Goal: Task Accomplishment & Management: Manage account settings

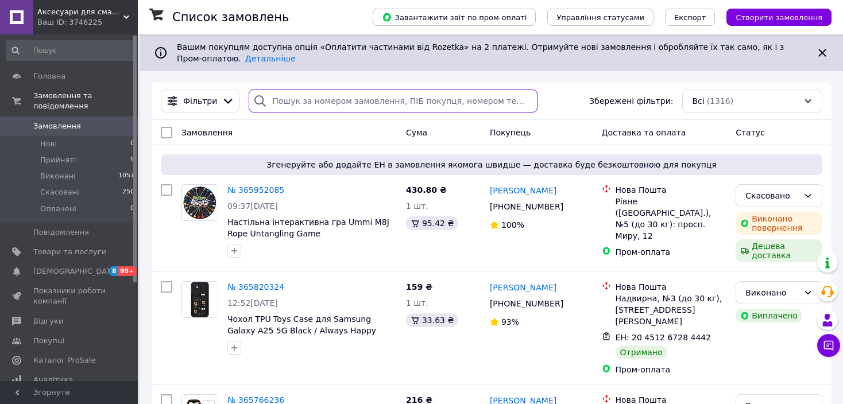
paste input "0961449984"
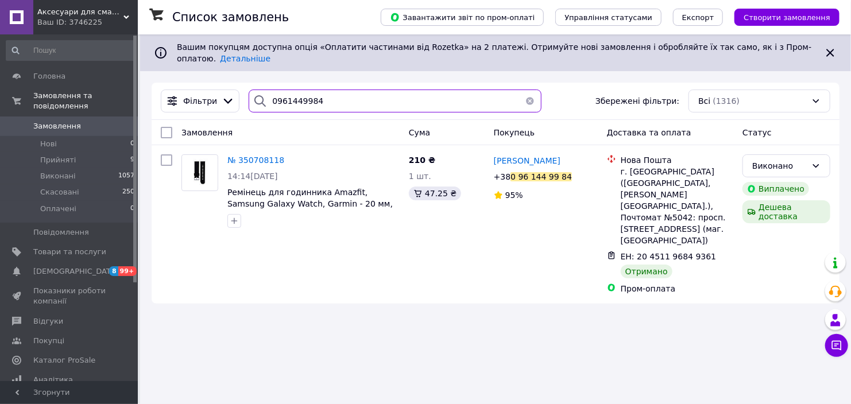
type input "0961449984"
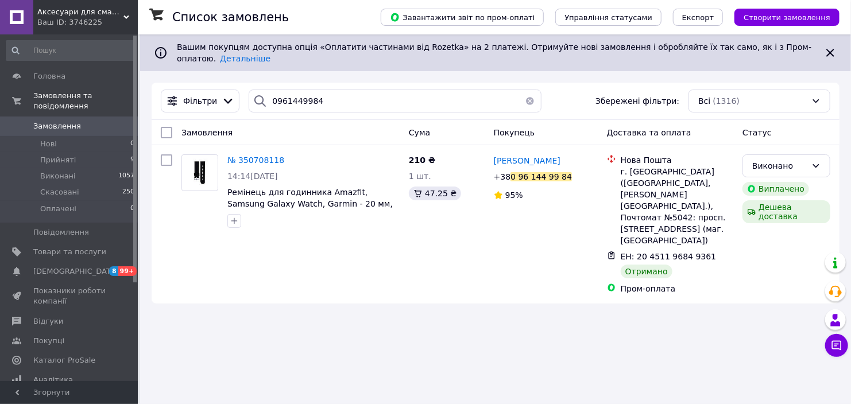
click at [527, 94] on button "button" at bounding box center [530, 101] width 23 height 23
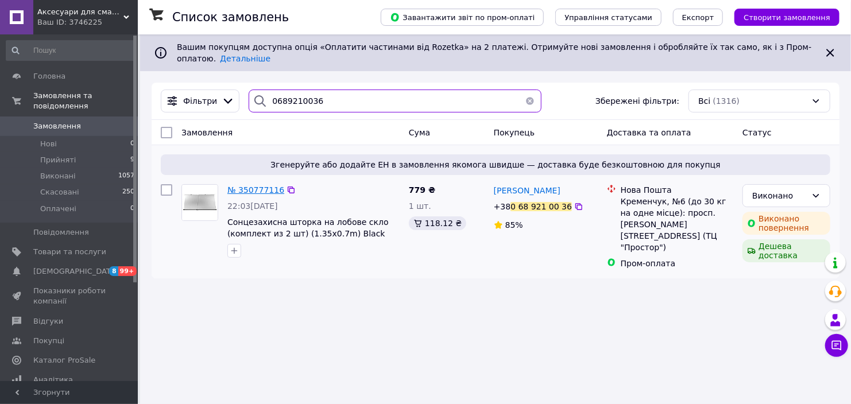
type input "0689210036"
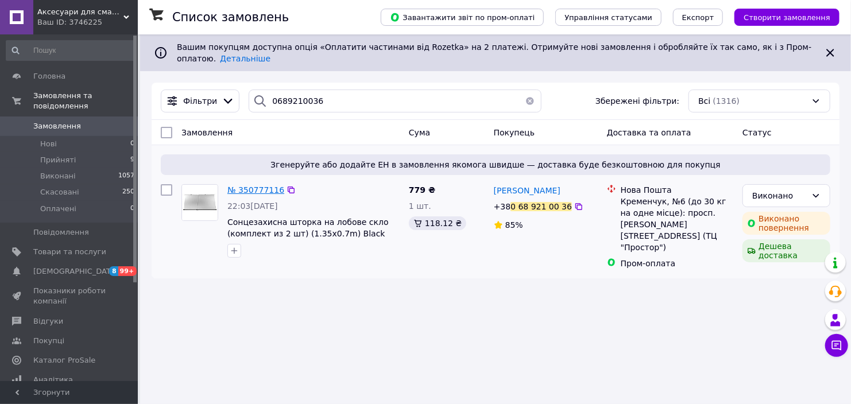
click at [260, 186] on span "№ 350777116" at bounding box center [255, 190] width 57 height 9
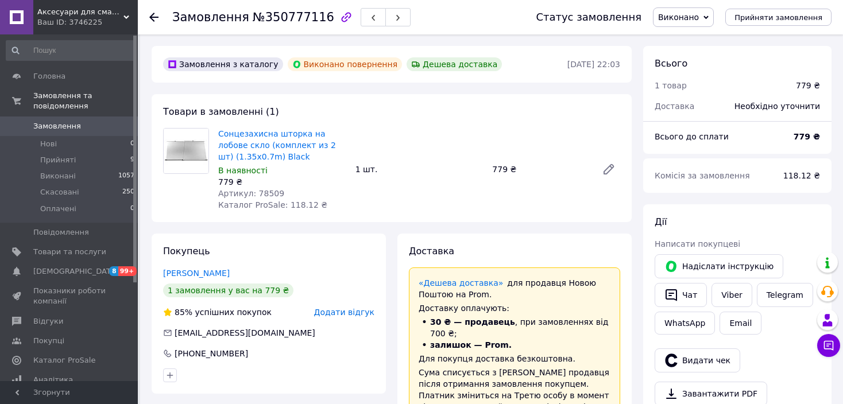
click at [714, 19] on span "Виконано" at bounding box center [683, 17] width 61 height 20
click at [703, 44] on li "Прийнято" at bounding box center [684, 40] width 60 height 17
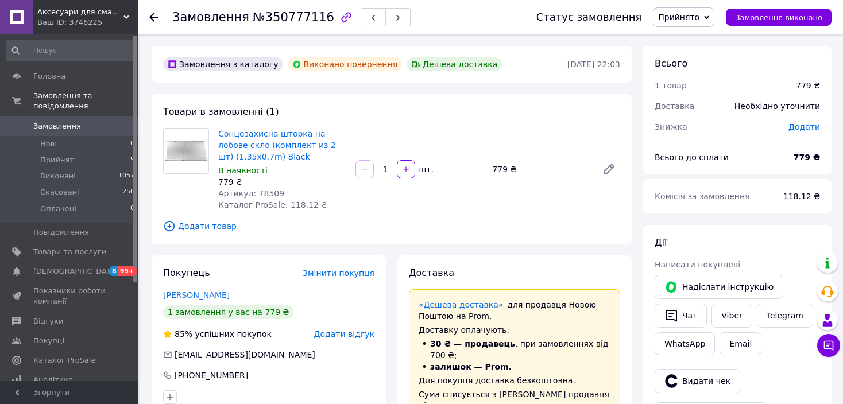
click at [700, 19] on span "Прийнято" at bounding box center [678, 17] width 41 height 9
click at [61, 121] on span "Замовлення" at bounding box center [57, 126] width 48 height 10
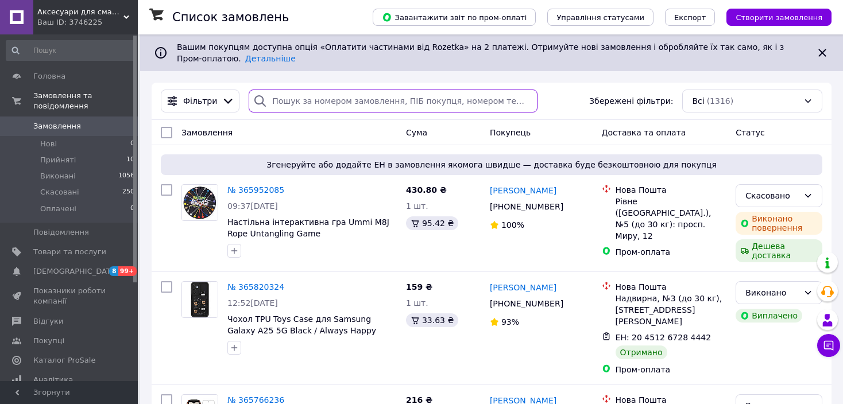
paste input "0687628871"
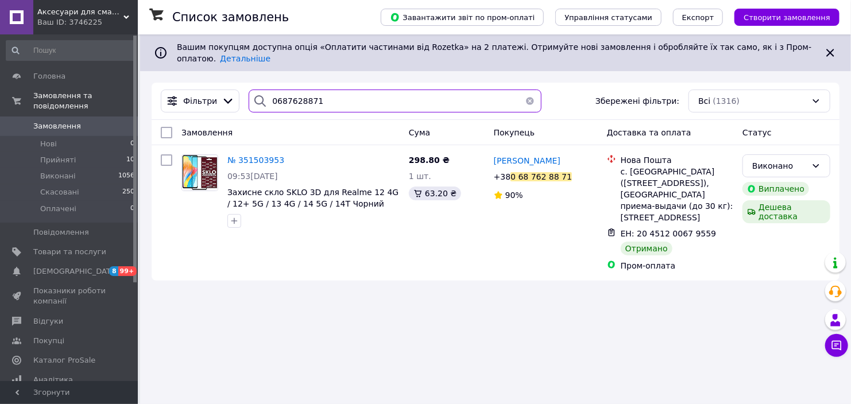
type input "0687628871"
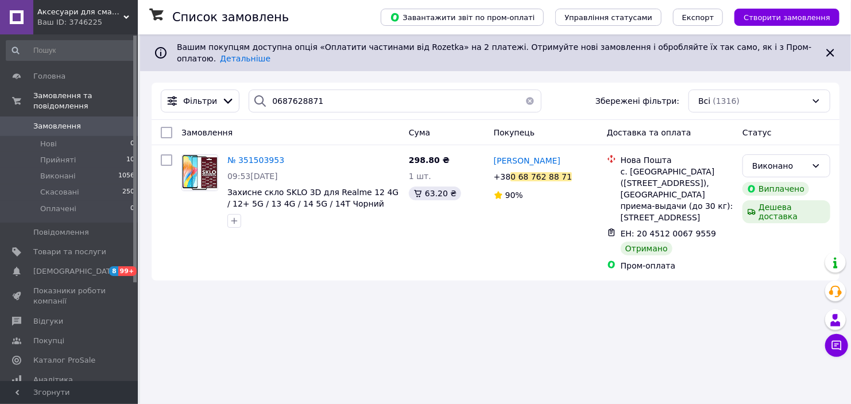
click at [524, 91] on button "button" at bounding box center [530, 101] width 23 height 23
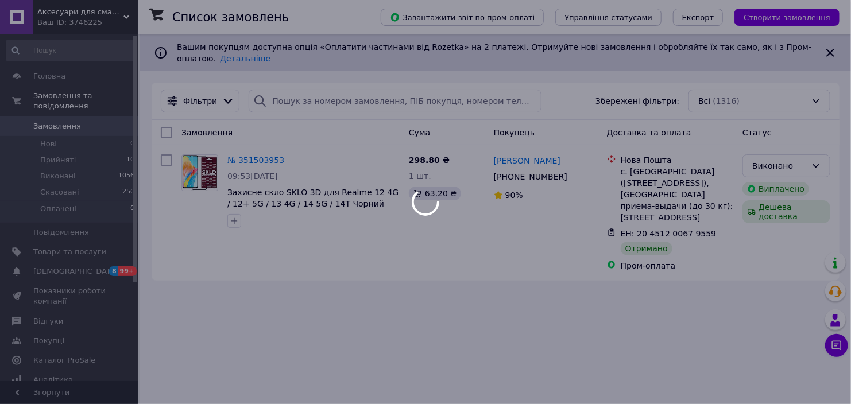
drag, startPoint x: 273, startPoint y: 92, endPoint x: 267, endPoint y: 93, distance: 6.3
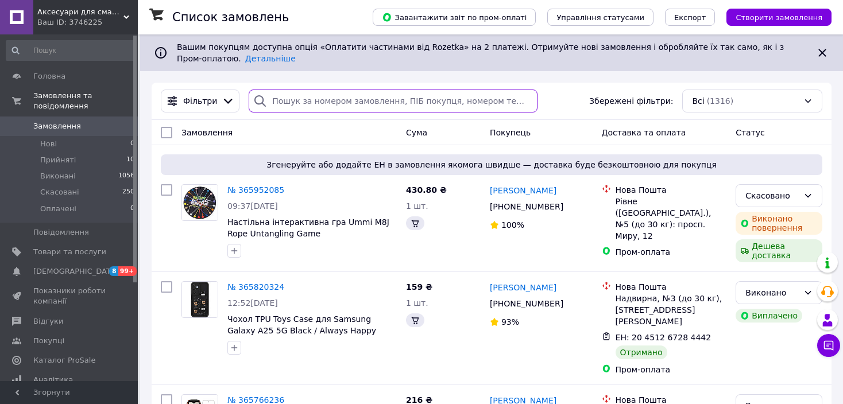
drag, startPoint x: 267, startPoint y: 93, endPoint x: 280, endPoint y: 88, distance: 13.7
click at [280, 90] on input "search" at bounding box center [393, 101] width 289 height 23
paste input "0503686617"
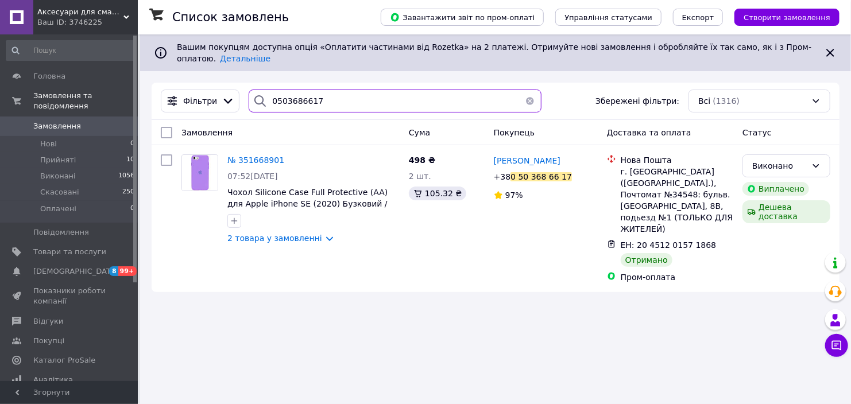
type input "0503686617"
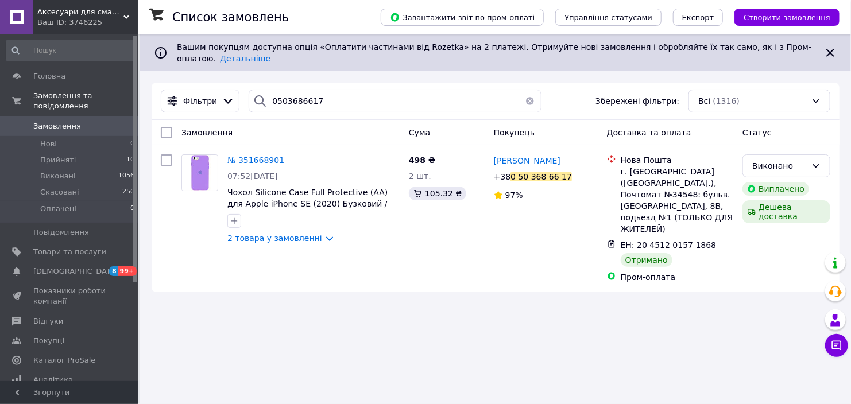
click at [525, 92] on button "button" at bounding box center [530, 101] width 23 height 23
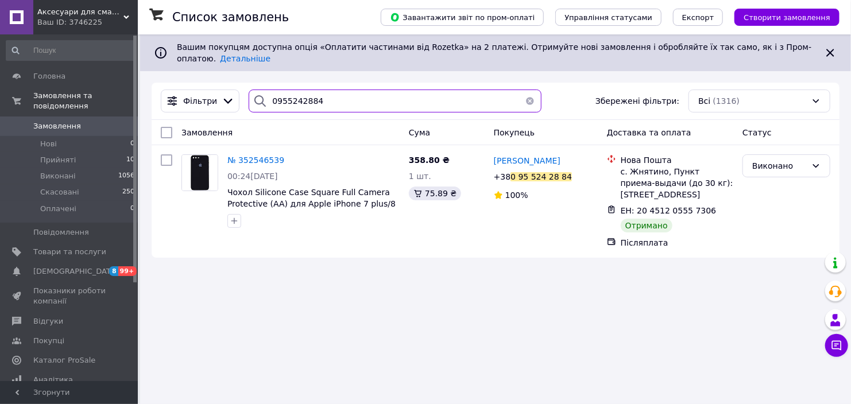
type input "0955242884"
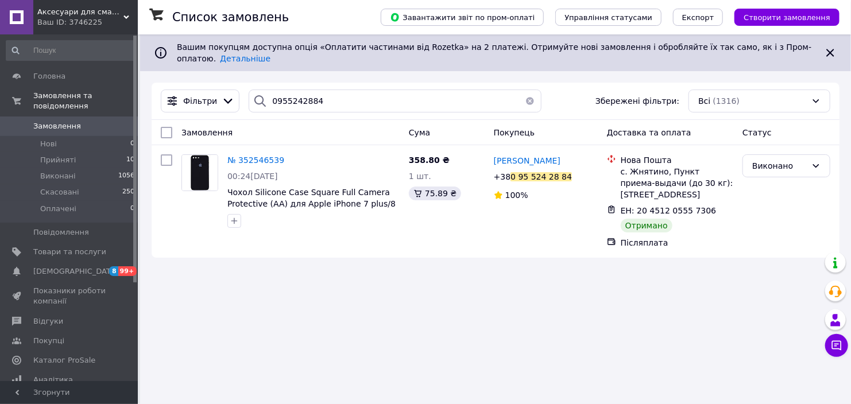
click at [523, 92] on button "button" at bounding box center [530, 101] width 23 height 23
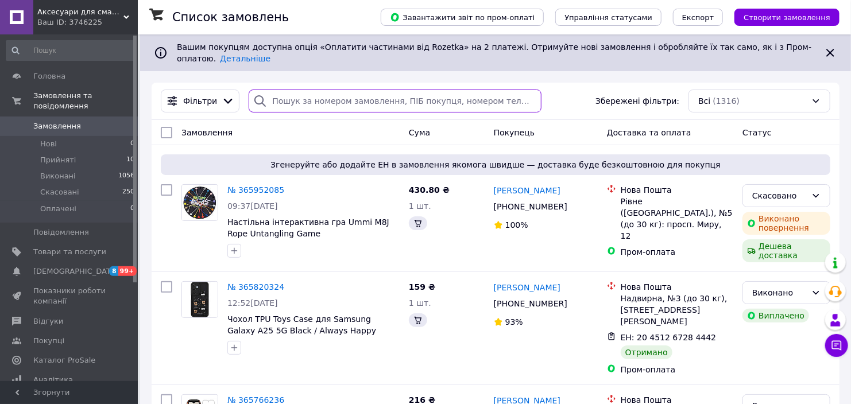
drag, startPoint x: 289, startPoint y: 94, endPoint x: 273, endPoint y: 91, distance: 17.0
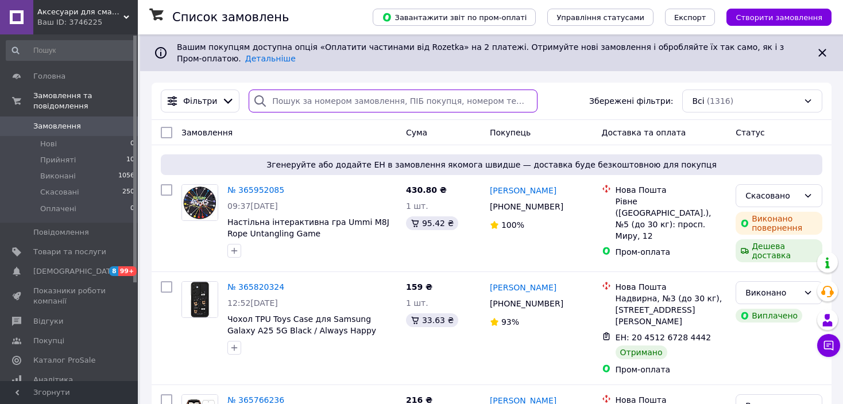
paste input "0669975610"
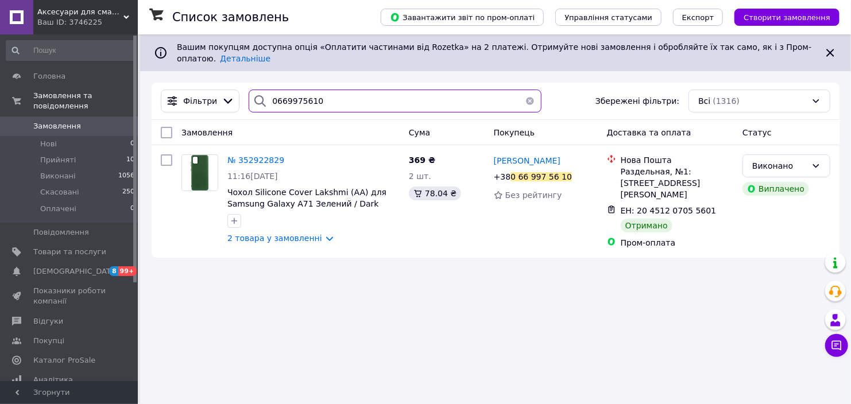
type input "0669975610"
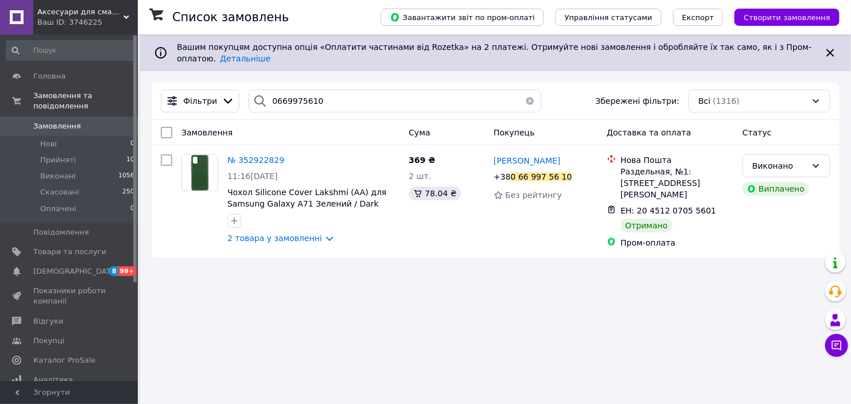
click at [523, 92] on button "button" at bounding box center [530, 101] width 23 height 23
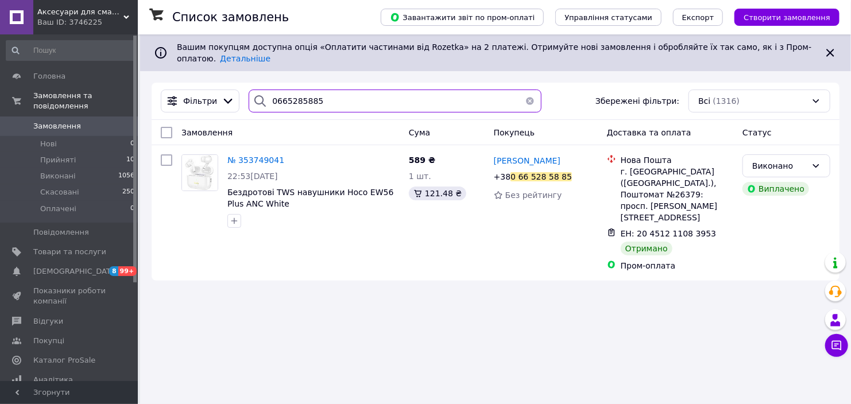
type input "0665285885"
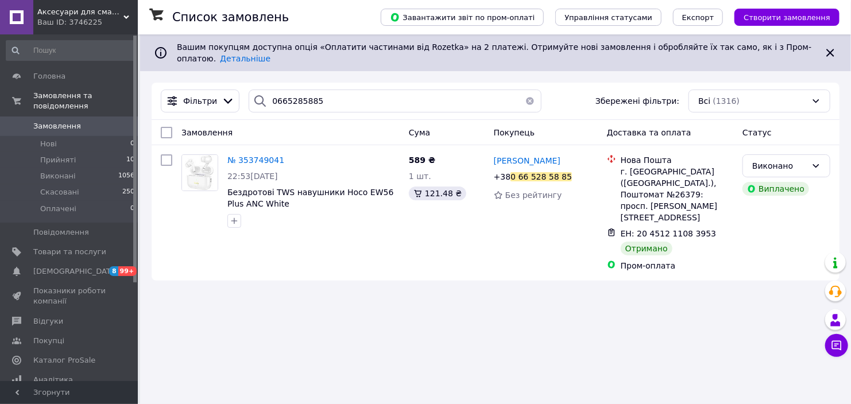
click at [521, 91] on button "button" at bounding box center [530, 101] width 23 height 23
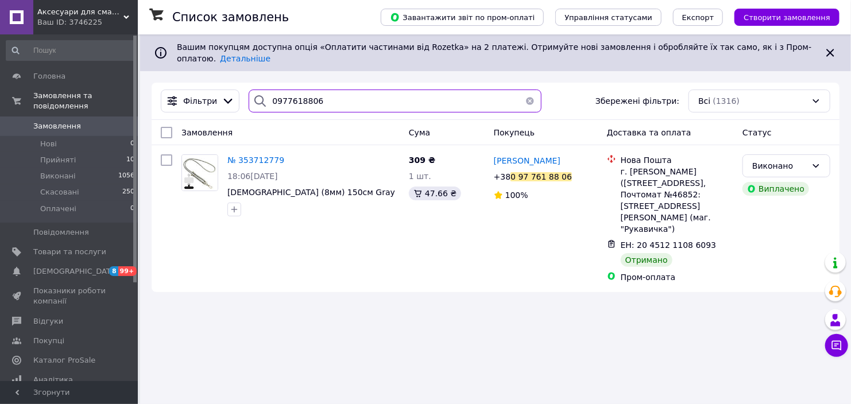
type input "0977618806"
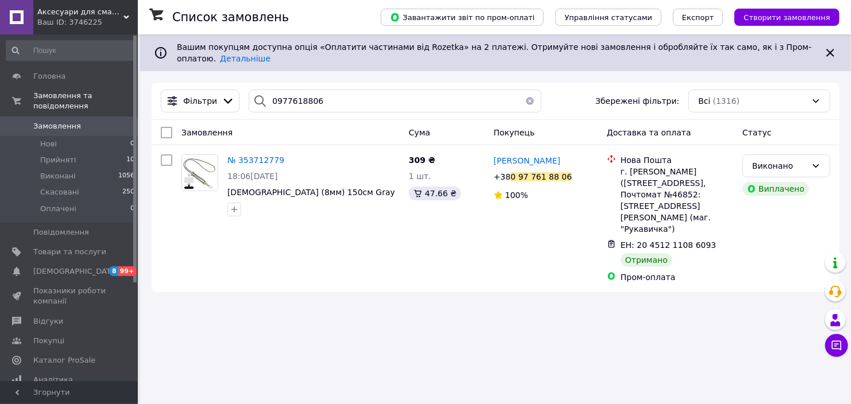
click at [521, 91] on button "button" at bounding box center [530, 101] width 23 height 23
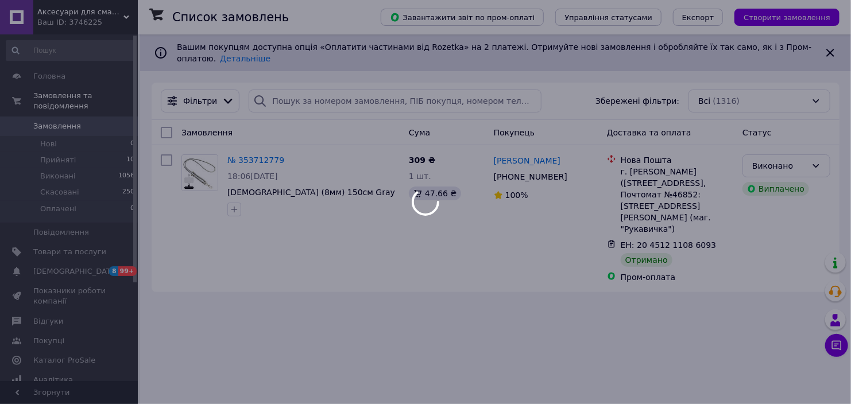
click at [272, 94] on div at bounding box center [425, 202] width 851 height 404
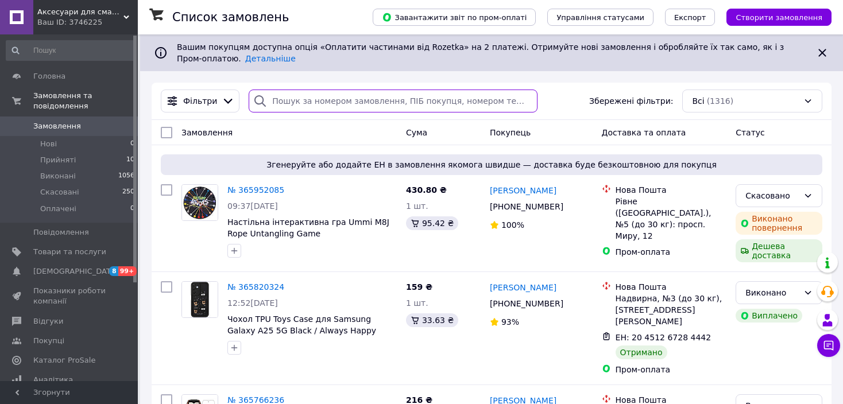
paste input "0964991522"
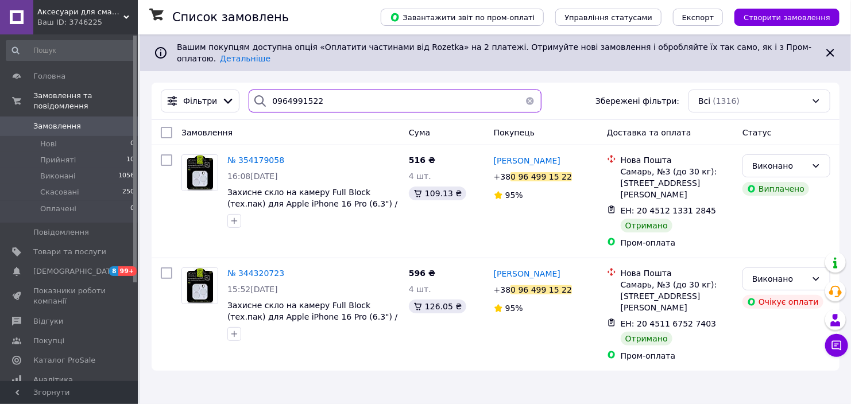
type input "0964991522"
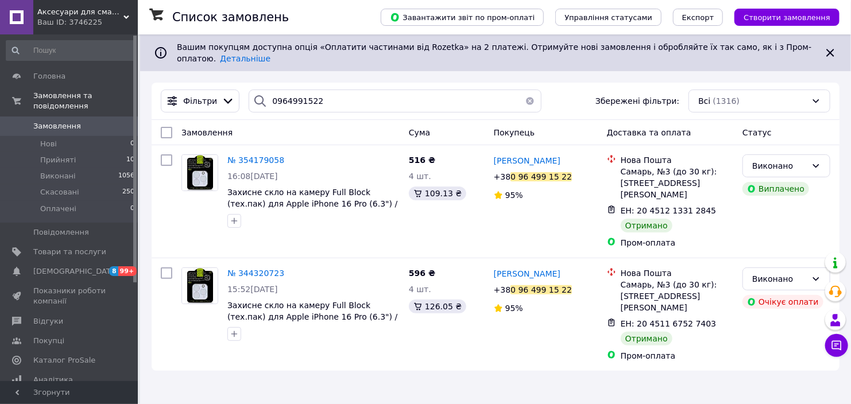
drag, startPoint x: 526, startPoint y: 89, endPoint x: 498, endPoint y: 92, distance: 27.8
click at [525, 90] on button "button" at bounding box center [530, 101] width 23 height 23
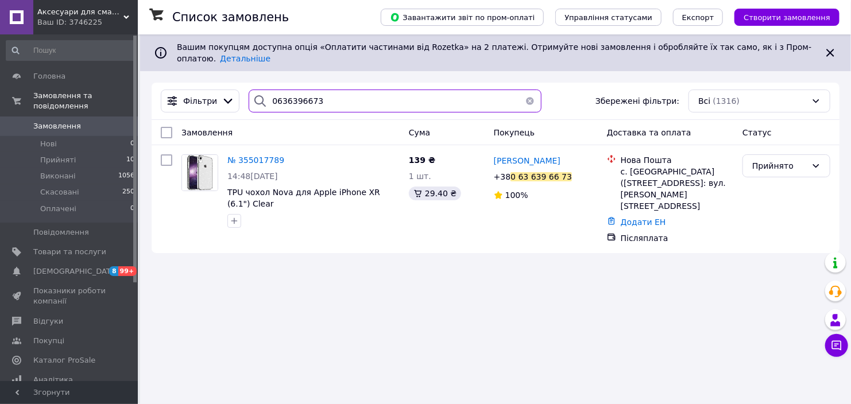
type input "0636396673"
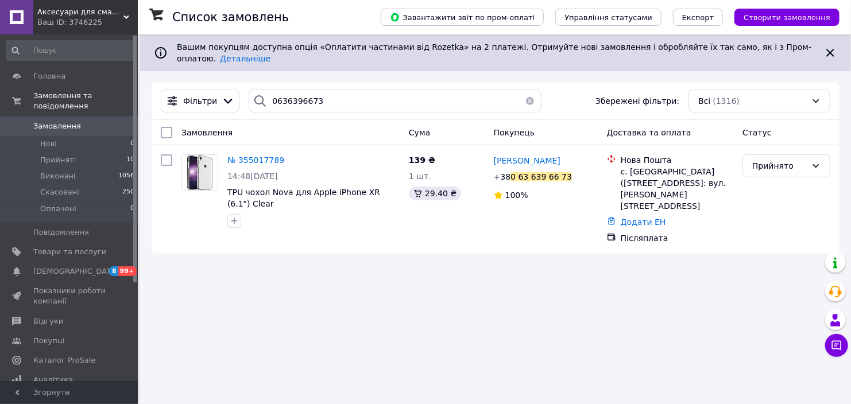
click at [528, 90] on button "button" at bounding box center [530, 101] width 23 height 23
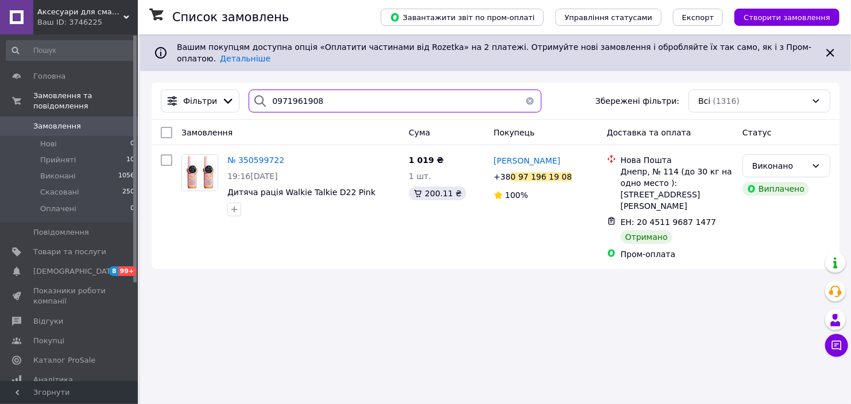
type input "0971961908"
